Goal: Information Seeking & Learning: Find specific page/section

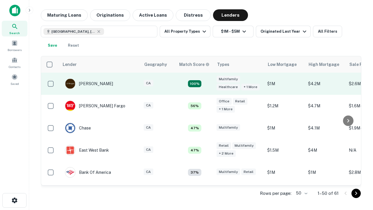
click at [207, 84] on td "100%" at bounding box center [195, 84] width 38 height 22
